Goal: Task Accomplishment & Management: Use online tool/utility

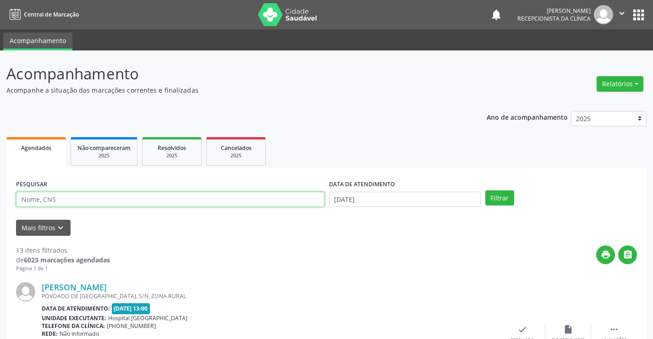
click at [93, 197] on input "text" at bounding box center [170, 200] width 308 height 16
type input "700000810634400"
click at [485, 190] on button "Filtrar" at bounding box center [499, 198] width 29 height 16
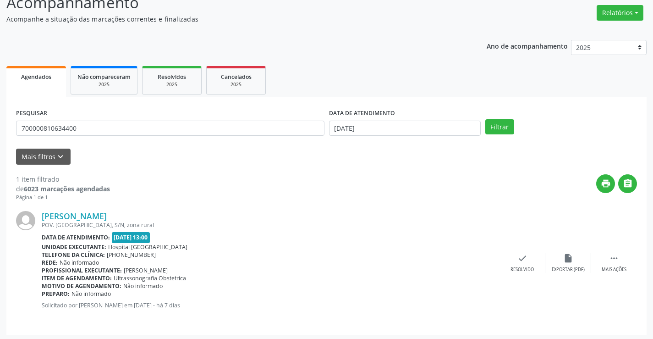
scroll to position [73, 0]
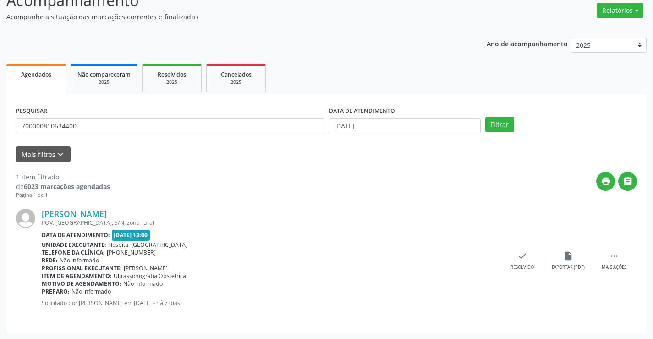
click at [107, 249] on span "[PHONE_NUMBER]" at bounding box center [131, 252] width 49 height 8
drag, startPoint x: 235, startPoint y: 260, endPoint x: 253, endPoint y: 263, distance: 18.2
click at [235, 261] on div "Rede: Não informado" at bounding box center [271, 260] width 458 height 8
click at [520, 260] on icon "check" at bounding box center [522, 256] width 10 height 10
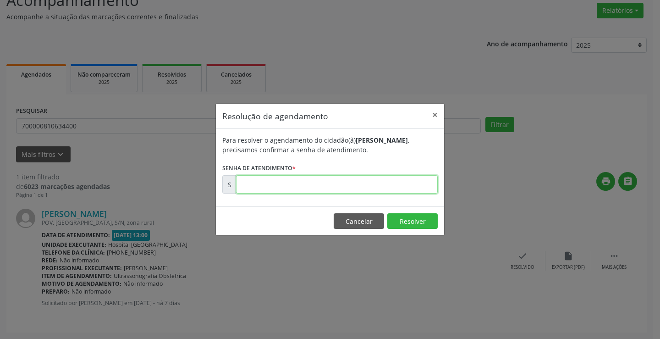
click at [292, 187] on input "text" at bounding box center [337, 184] width 202 height 18
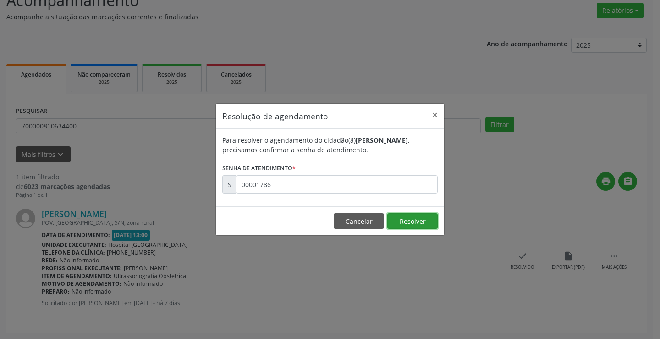
click at [425, 223] on button "Resolver" at bounding box center [412, 221] width 50 height 16
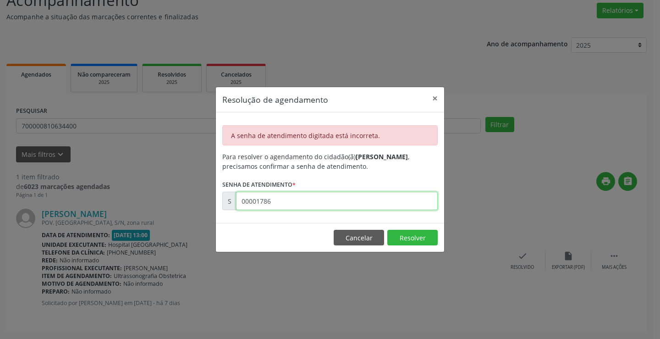
click at [341, 199] on input "00001786" at bounding box center [337, 201] width 202 height 18
drag, startPoint x: 341, startPoint y: 199, endPoint x: 213, endPoint y: 204, distance: 128.4
click at [213, 204] on div "Resolução de agendamento × A senha de atendimento digitada está incorreta. Para…" at bounding box center [330, 169] width 660 height 339
drag, startPoint x: 313, startPoint y: 198, endPoint x: 199, endPoint y: 202, distance: 113.7
click at [199, 202] on div "Resolução de agendamento × A senha de atendimento digitada está incorreta. Para…" at bounding box center [330, 169] width 660 height 339
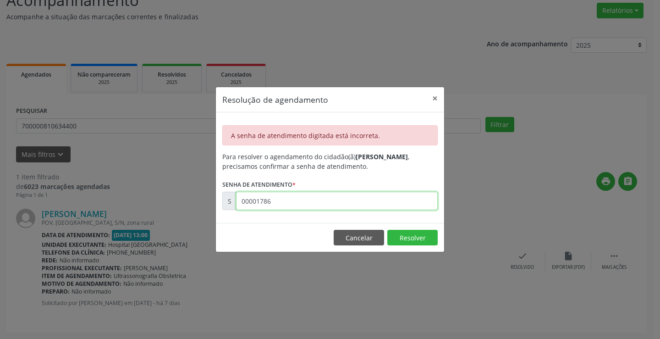
click at [247, 201] on input "00001786" at bounding box center [337, 201] width 202 height 18
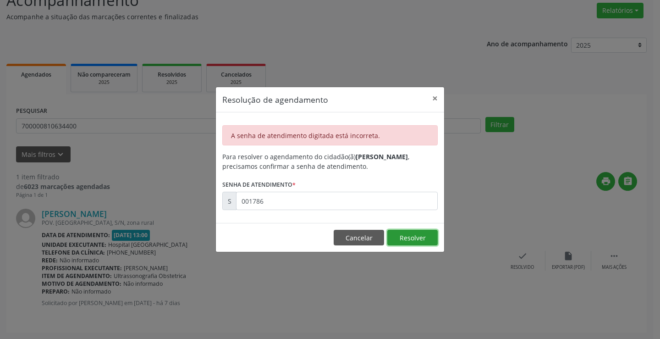
click at [424, 234] on button "Resolver" at bounding box center [412, 238] width 50 height 16
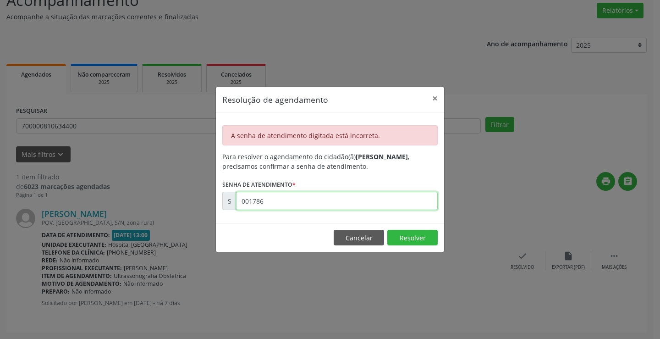
drag, startPoint x: 345, startPoint y: 204, endPoint x: 164, endPoint y: 215, distance: 180.4
click at [164, 215] on div "Resolução de agendamento × A senha de atendimento digitada está incorreta. Para…" at bounding box center [330, 169] width 660 height 339
type input "00001786"
click at [431, 97] on button "×" at bounding box center [435, 98] width 18 height 22
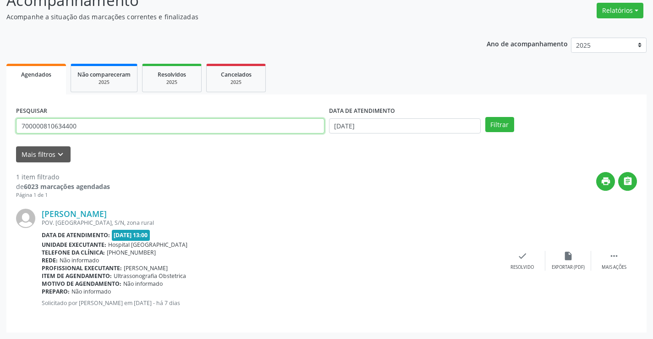
drag, startPoint x: 97, startPoint y: 130, endPoint x: 30, endPoint y: 139, distance: 67.1
click at [30, 139] on div "PESQUISAR 700000810634400" at bounding box center [170, 122] width 313 height 36
type input "709609670491277"
click at [485, 117] on button "Filtrar" at bounding box center [499, 125] width 29 height 16
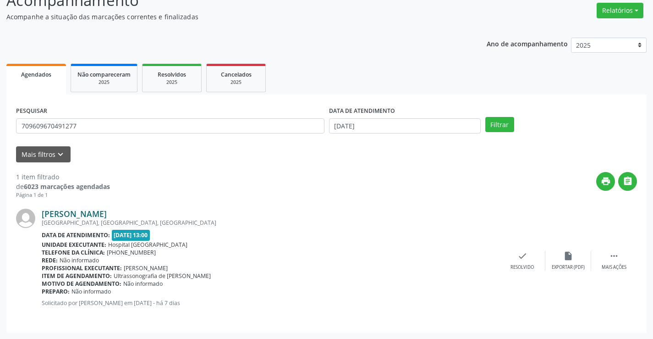
click at [107, 219] on link "[PERSON_NAME]" at bounding box center [74, 213] width 65 height 10
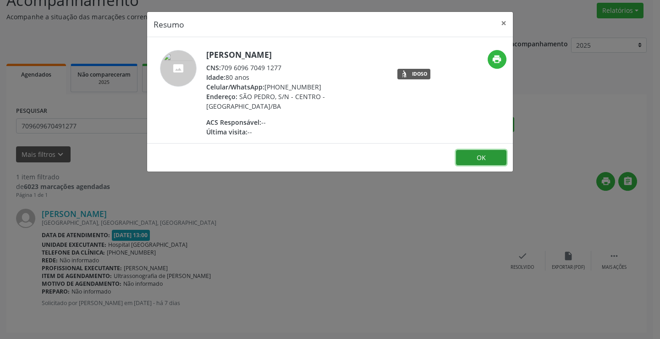
click at [497, 151] on button "OK" at bounding box center [481, 158] width 50 height 16
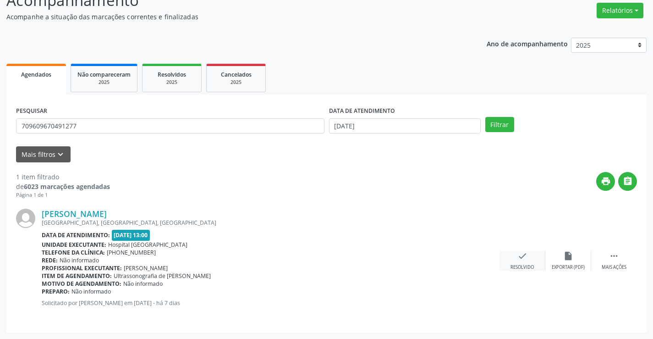
click at [521, 260] on icon "check" at bounding box center [522, 256] width 10 height 10
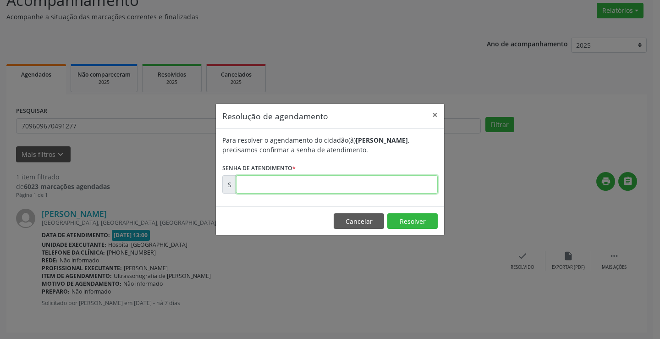
click at [301, 175] on input "text" at bounding box center [337, 184] width 202 height 18
type input "00178650"
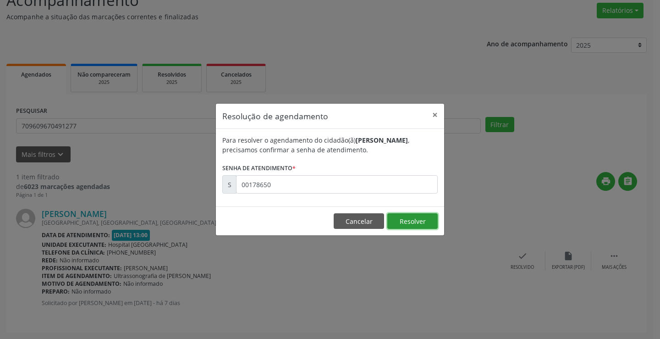
click at [421, 224] on button "Resolver" at bounding box center [412, 221] width 50 height 16
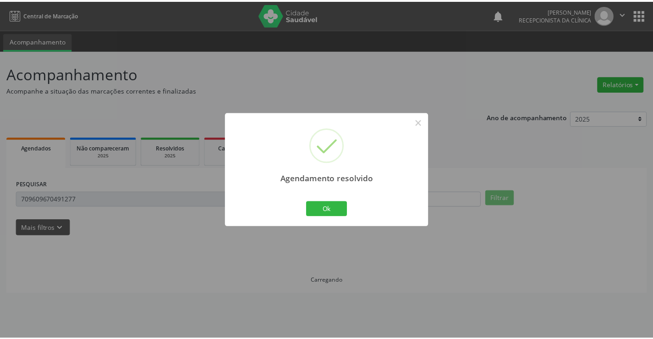
scroll to position [0, 0]
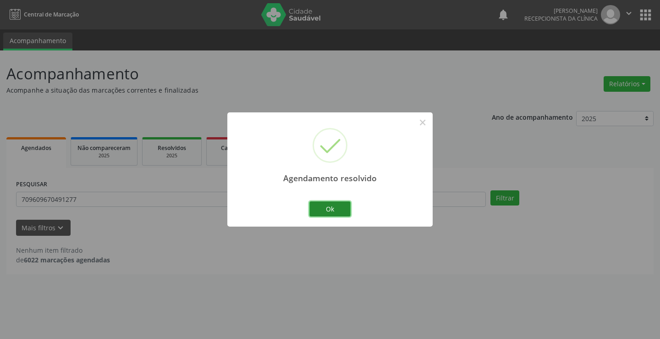
click at [342, 208] on button "Ok" at bounding box center [329, 209] width 41 height 16
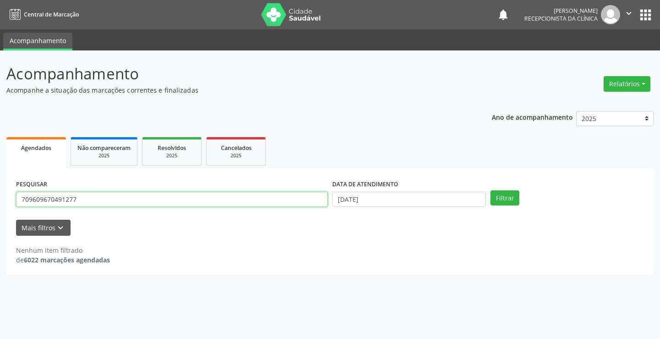
click at [80, 211] on div "PESQUISAR 709609670491277" at bounding box center [172, 195] width 316 height 36
drag, startPoint x: 89, startPoint y: 206, endPoint x: 30, endPoint y: 206, distance: 59.1
click at [30, 206] on input "709609670491277" at bounding box center [172, 200] width 312 height 16
type input "700000778217307"
click at [490, 190] on button "Filtrar" at bounding box center [504, 198] width 29 height 16
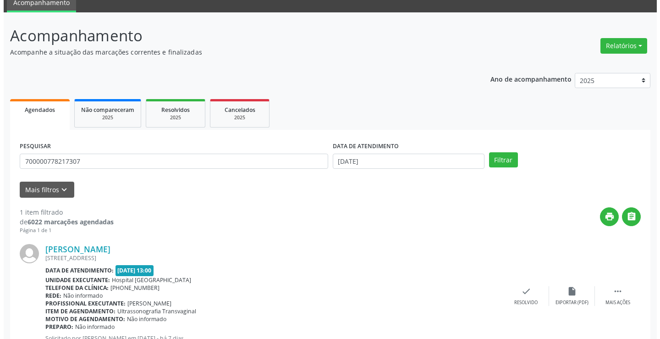
scroll to position [73, 0]
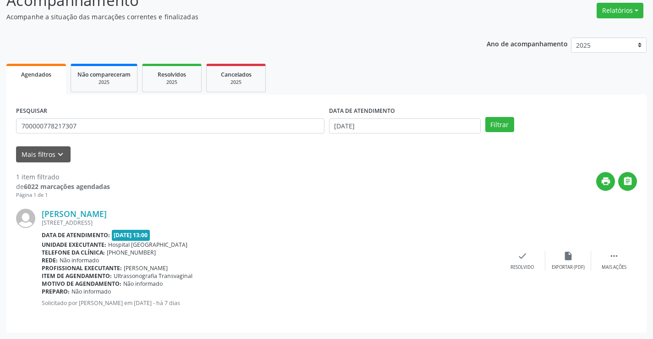
click at [31, 216] on img at bounding box center [25, 217] width 19 height 19
click at [83, 233] on b "Data de atendimento:" at bounding box center [76, 235] width 68 height 8
click at [92, 221] on div "[STREET_ADDRESS]" at bounding box center [271, 223] width 458 height 8
click at [531, 257] on div "check Resolvido" at bounding box center [522, 261] width 46 height 20
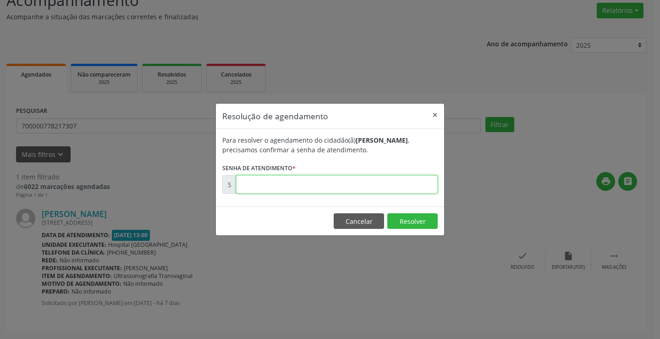
click at [272, 183] on input "text" at bounding box center [337, 184] width 202 height 18
type input "00178647"
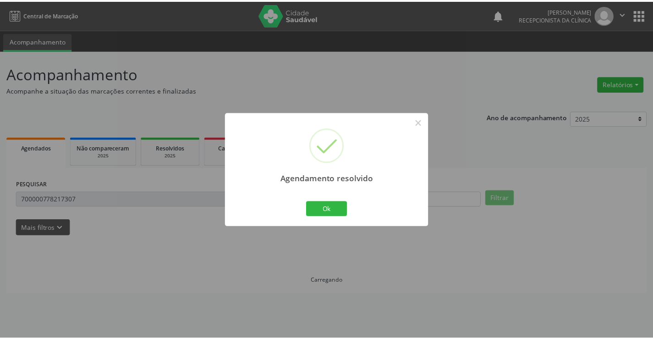
scroll to position [0, 0]
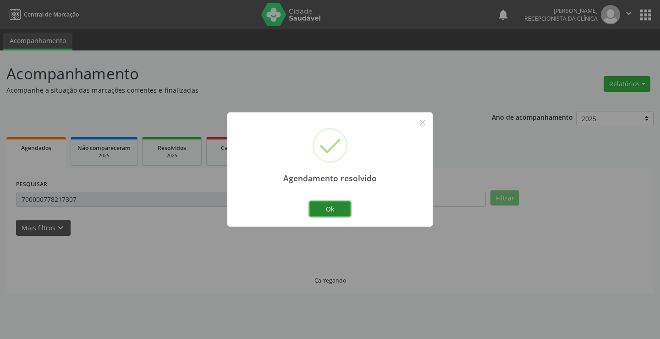
click at [337, 206] on button "Ok" at bounding box center [329, 209] width 41 height 16
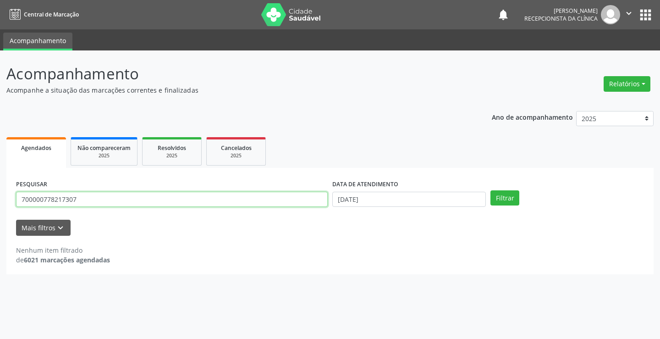
drag, startPoint x: 99, startPoint y: 201, endPoint x: 34, endPoint y: 201, distance: 65.1
click at [34, 201] on input "700000778217307" at bounding box center [172, 200] width 312 height 16
type input "708703154875992"
click at [501, 193] on button "Filtrar" at bounding box center [504, 198] width 29 height 16
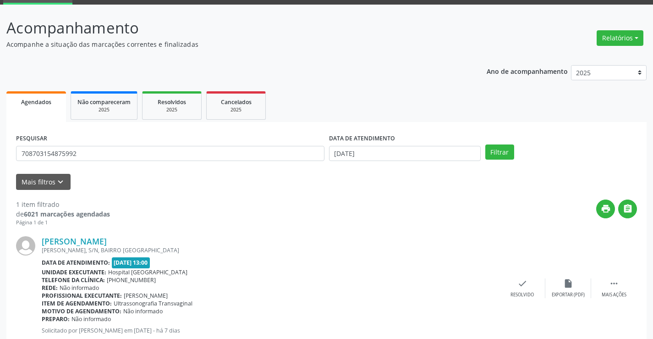
scroll to position [73, 0]
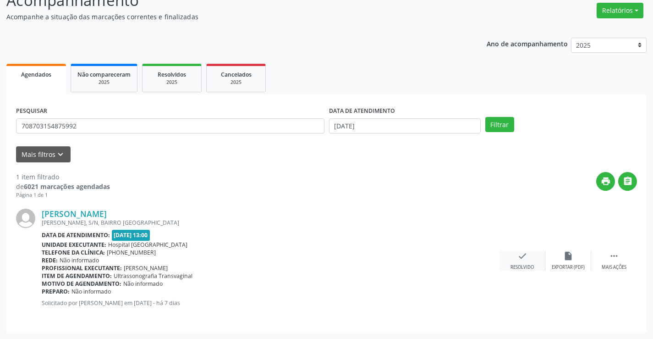
click at [518, 261] on icon "check" at bounding box center [522, 256] width 10 height 10
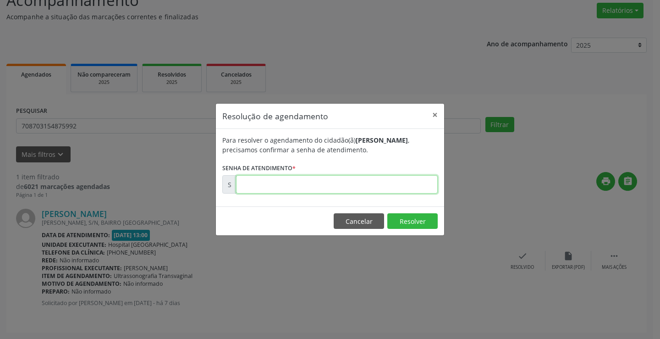
drag, startPoint x: 338, startPoint y: 186, endPoint x: 332, endPoint y: 188, distance: 5.8
click at [338, 186] on input "text" at bounding box center [337, 184] width 202 height 18
type input "00001786"
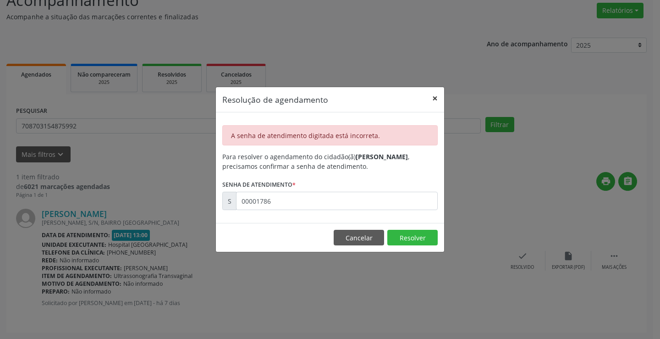
drag, startPoint x: 432, startPoint y: 96, endPoint x: 364, endPoint y: 136, distance: 79.4
click at [432, 99] on button "×" at bounding box center [435, 98] width 18 height 22
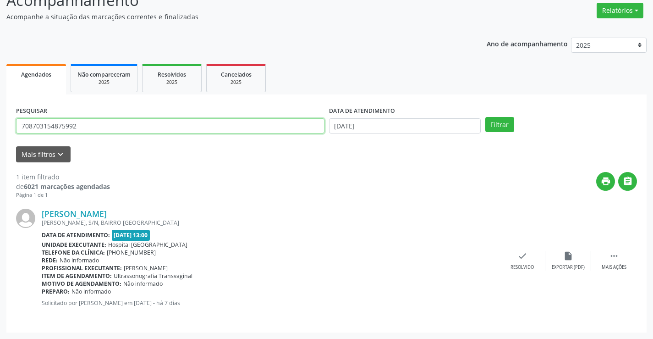
drag, startPoint x: 0, startPoint y: 126, endPoint x: 0, endPoint y: 142, distance: 17.0
click at [0, 142] on div "Acompanhamento Acompanhe a situação das marcações correntes e finalizadas Relat…" at bounding box center [326, 157] width 653 height 361
paste input "4604646605823"
click at [485, 117] on button "Filtrar" at bounding box center [499, 125] width 29 height 16
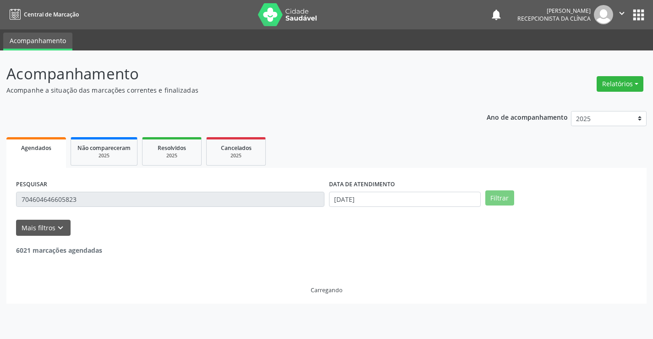
scroll to position [0, 0]
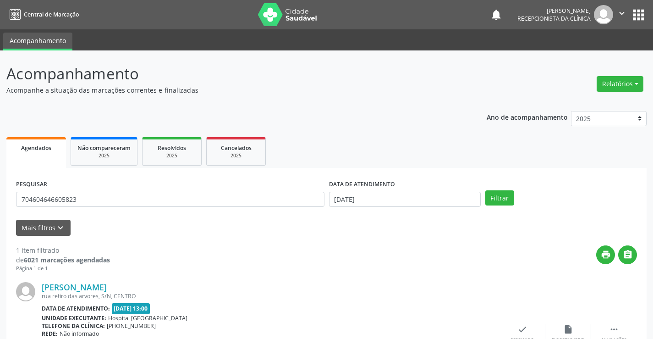
click at [62, 306] on b "Data de atendimento:" at bounding box center [76, 308] width 68 height 8
click at [76, 290] on link "[PERSON_NAME]" at bounding box center [74, 287] width 65 height 10
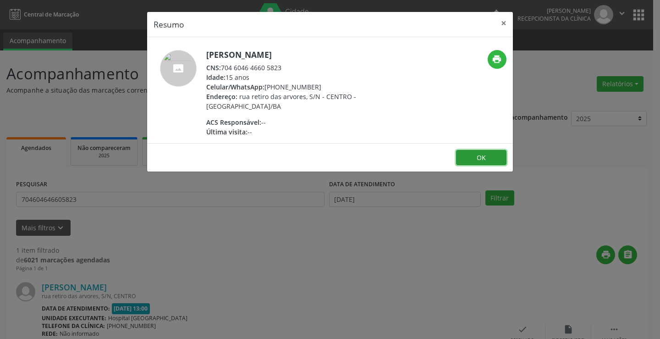
click at [482, 156] on button "OK" at bounding box center [481, 158] width 50 height 16
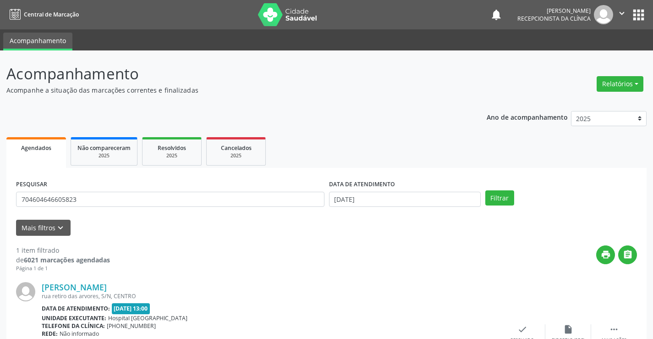
scroll to position [73, 0]
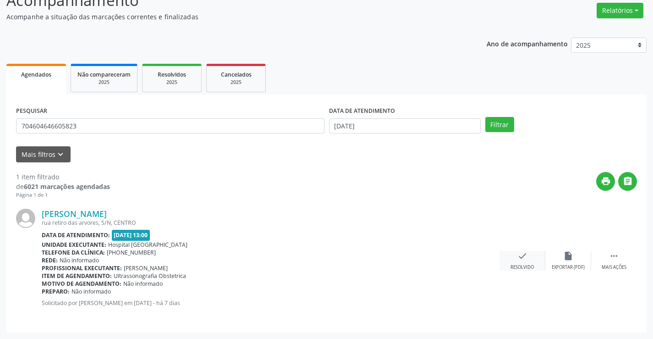
click at [525, 260] on icon "check" at bounding box center [522, 256] width 10 height 10
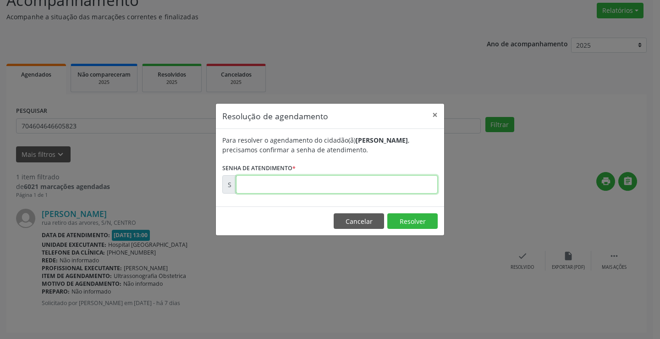
click at [257, 181] on input "text" at bounding box center [337, 184] width 202 height 18
click at [433, 115] on button "×" at bounding box center [435, 115] width 18 height 22
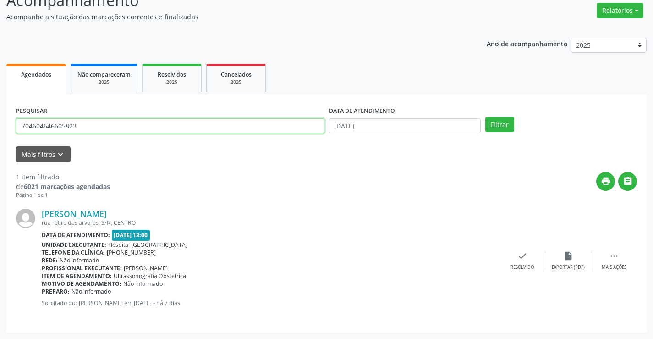
drag, startPoint x: 94, startPoint y: 124, endPoint x: 28, endPoint y: 128, distance: 65.7
click at [28, 128] on input "704604646605823" at bounding box center [170, 126] width 308 height 16
click at [485, 117] on button "Filtrar" at bounding box center [499, 125] width 29 height 16
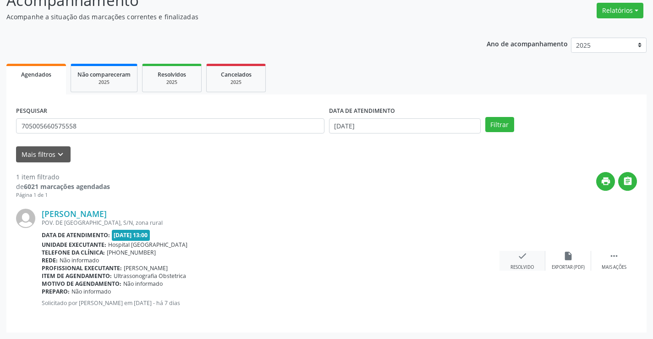
click at [530, 257] on div "check Resolvido" at bounding box center [522, 261] width 46 height 20
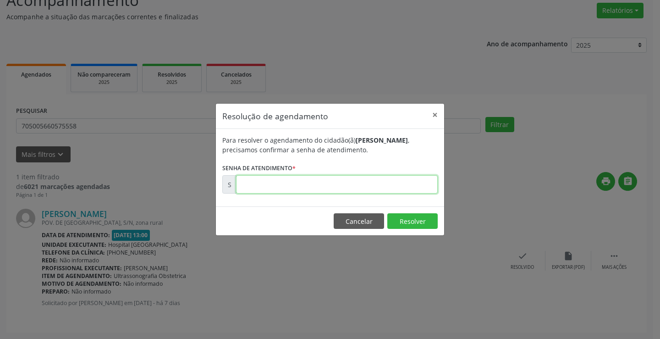
click at [270, 181] on input "text" at bounding box center [337, 184] width 202 height 18
click at [435, 114] on button "×" at bounding box center [435, 115] width 18 height 22
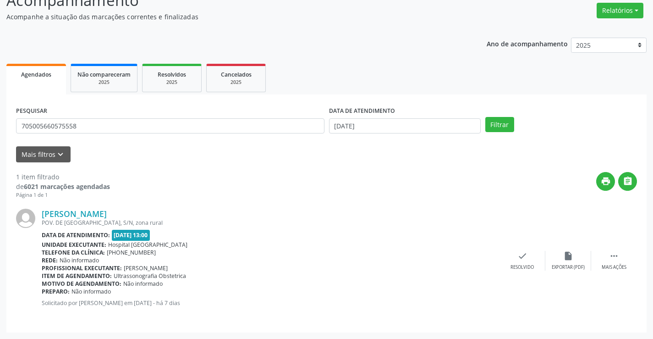
click at [90, 134] on div "PESQUISAR 705005660575558" at bounding box center [170, 122] width 313 height 36
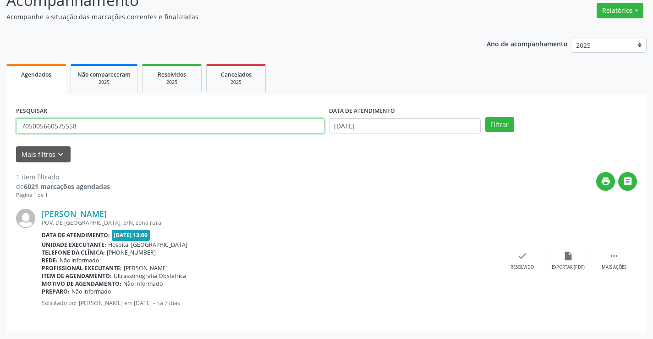
drag, startPoint x: 89, startPoint y: 127, endPoint x: 30, endPoint y: 129, distance: 58.7
click at [30, 129] on input "705005660575558" at bounding box center [170, 126] width 308 height 16
type input "700001167039305"
click at [485, 117] on button "Filtrar" at bounding box center [499, 125] width 29 height 16
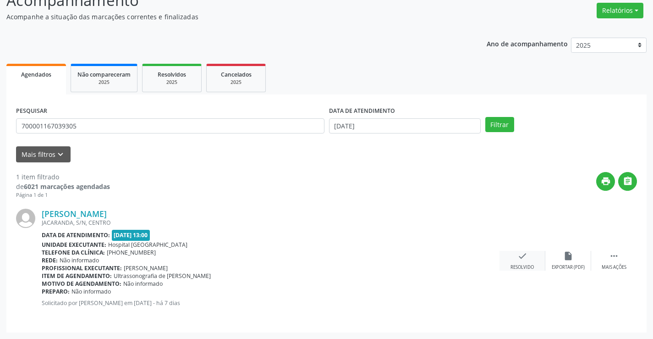
click at [514, 254] on div "check Resolvido" at bounding box center [522, 261] width 46 height 20
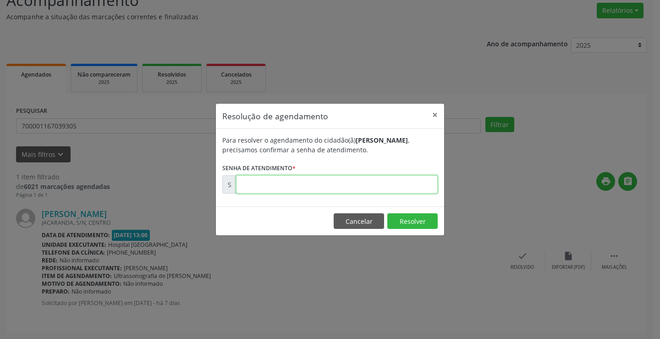
click at [349, 190] on input "text" at bounding box center [337, 184] width 202 height 18
type input "00178653"
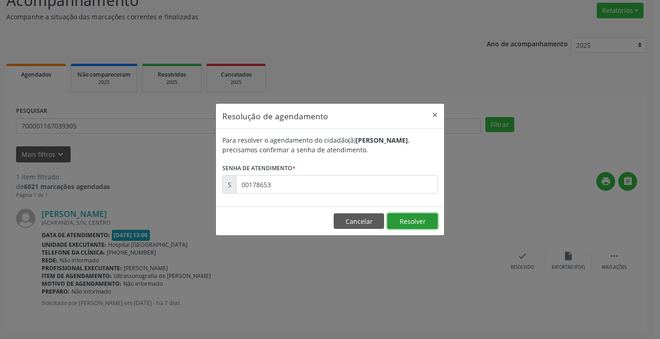
click at [389, 217] on button "Resolver" at bounding box center [412, 221] width 50 height 16
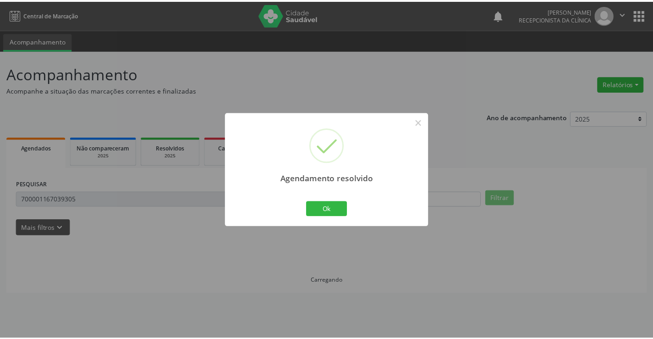
scroll to position [0, 0]
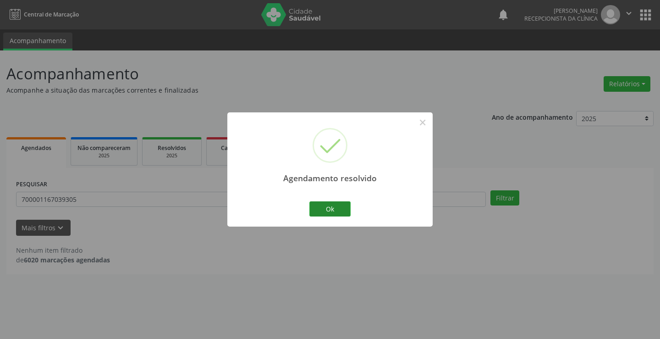
click at [328, 203] on div "Ok Cancel" at bounding box center [329, 208] width 45 height 19
click at [328, 204] on button "Ok" at bounding box center [329, 209] width 41 height 16
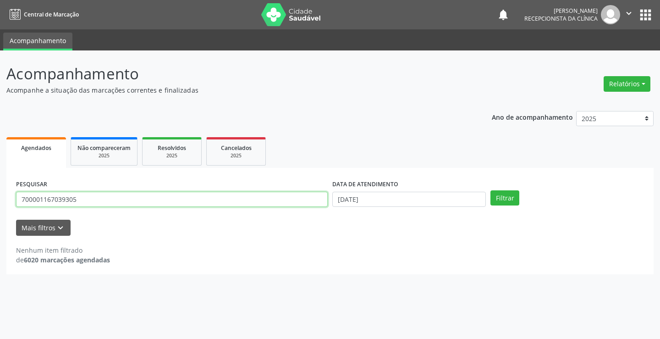
drag, startPoint x: 102, startPoint y: 197, endPoint x: 30, endPoint y: 204, distance: 72.3
click at [30, 204] on input "700001167039305" at bounding box center [172, 200] width 312 height 16
type input "707600298049895"
click at [490, 190] on button "Filtrar" at bounding box center [504, 198] width 29 height 16
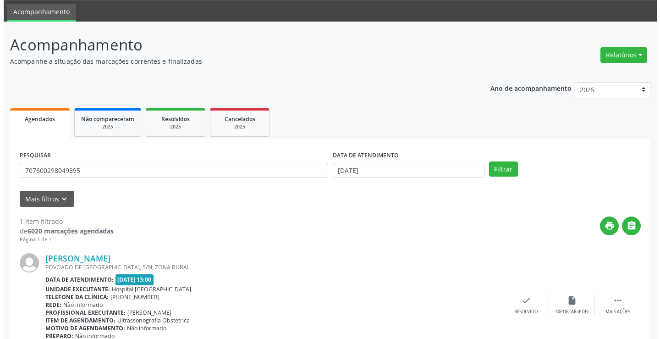
scroll to position [73, 0]
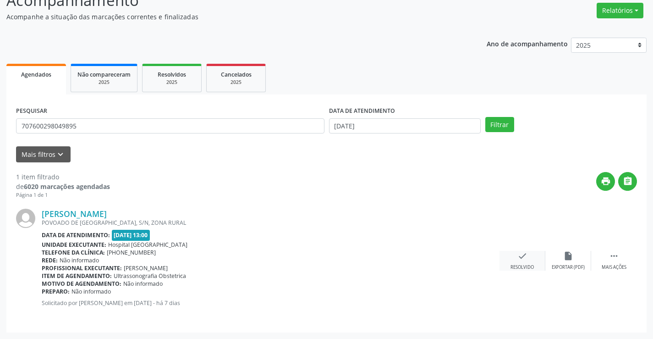
click at [506, 257] on div "check Resolvido" at bounding box center [522, 261] width 46 height 20
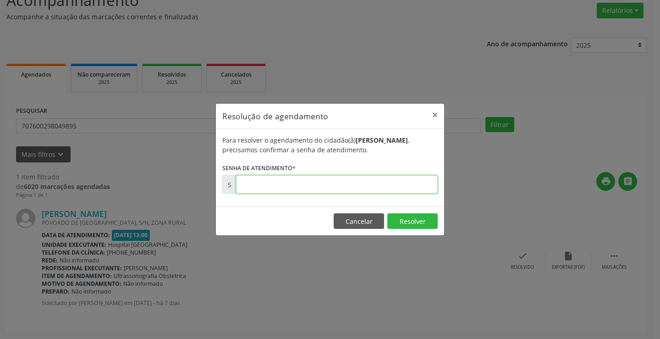
click at [283, 181] on input "text" at bounding box center [337, 184] width 202 height 18
type input "00178641"
click at [422, 224] on button "Resolver" at bounding box center [412, 221] width 50 height 16
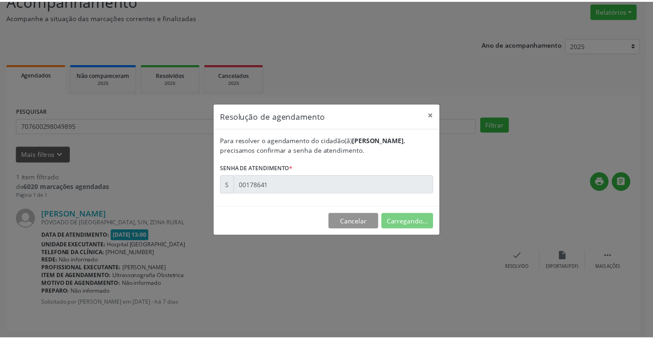
scroll to position [0, 0]
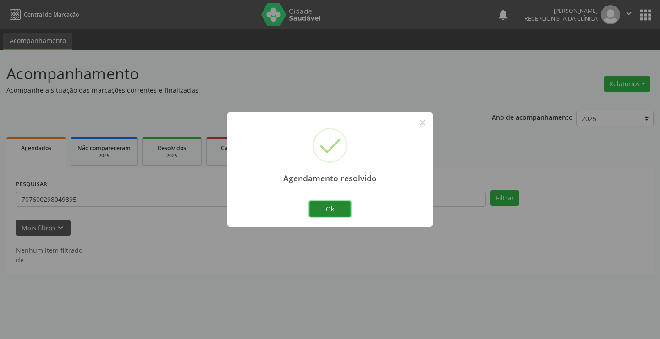
click at [326, 207] on button "Ok" at bounding box center [329, 209] width 41 height 16
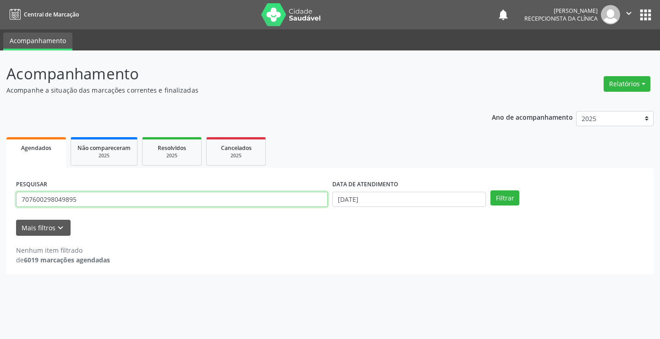
drag, startPoint x: 93, startPoint y: 200, endPoint x: 27, endPoint y: 208, distance: 65.5
click at [27, 208] on div "PESQUISAR 707600298049895" at bounding box center [172, 195] width 316 height 36
type input "701006805457699"
click at [490, 190] on button "Filtrar" at bounding box center [504, 198] width 29 height 16
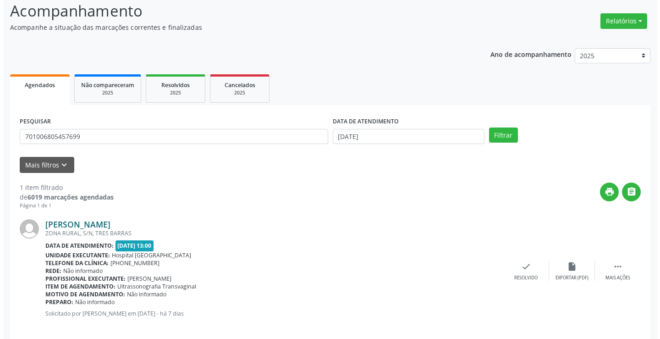
scroll to position [73, 0]
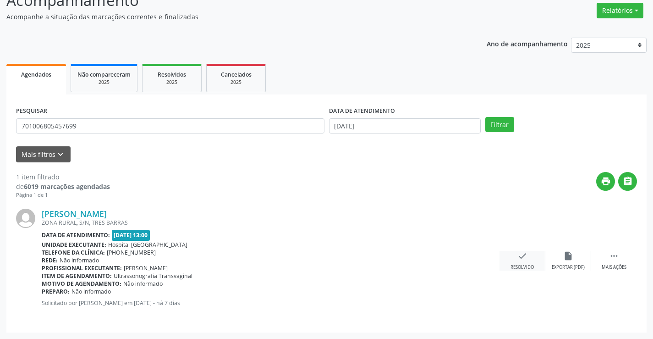
click at [535, 255] on div "check Resolvido" at bounding box center [522, 261] width 46 height 20
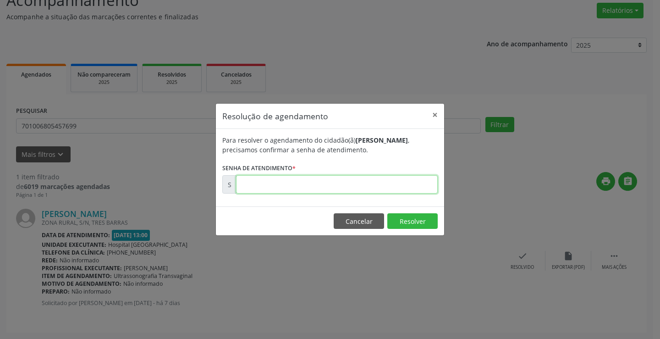
click at [319, 183] on input "text" at bounding box center [337, 184] width 202 height 18
type input "00178645"
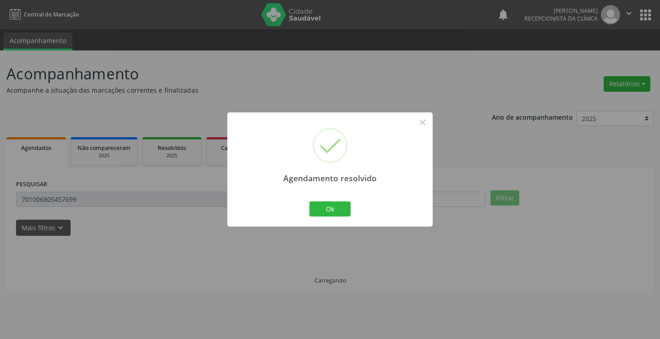
scroll to position [0, 0]
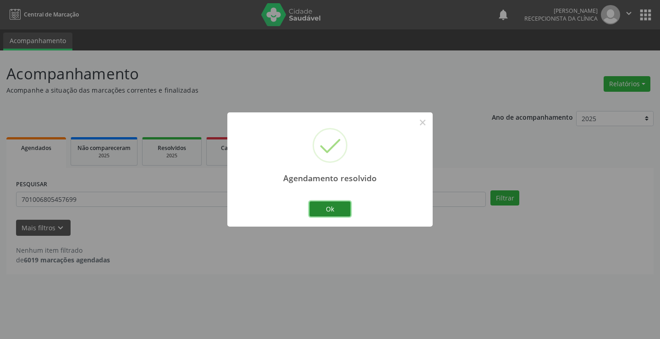
click at [322, 213] on button "Ok" at bounding box center [329, 209] width 41 height 16
